Goal: Information Seeking & Learning: Learn about a topic

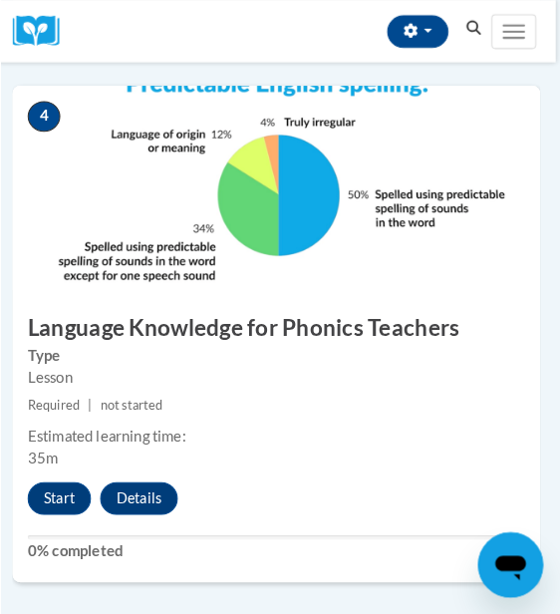
scroll to position [2020, 4]
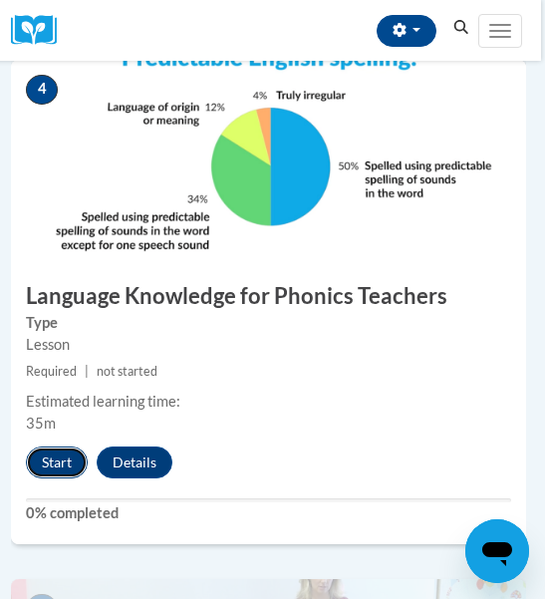
click at [71, 454] on button "Start" at bounding box center [57, 463] width 62 height 32
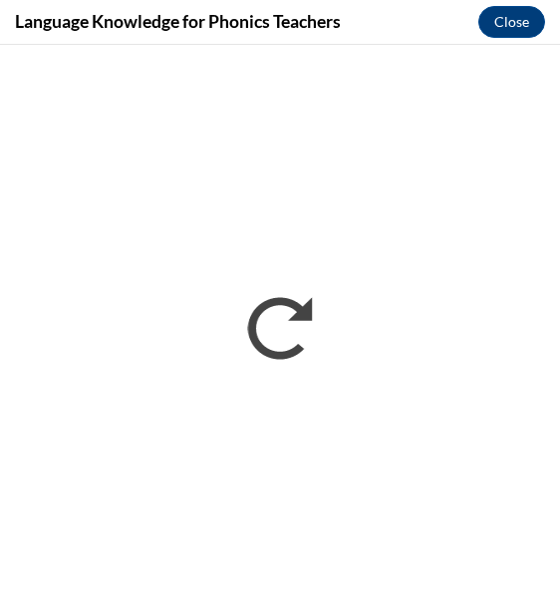
scroll to position [0, 0]
